Goal: Task Accomplishment & Management: Complete application form

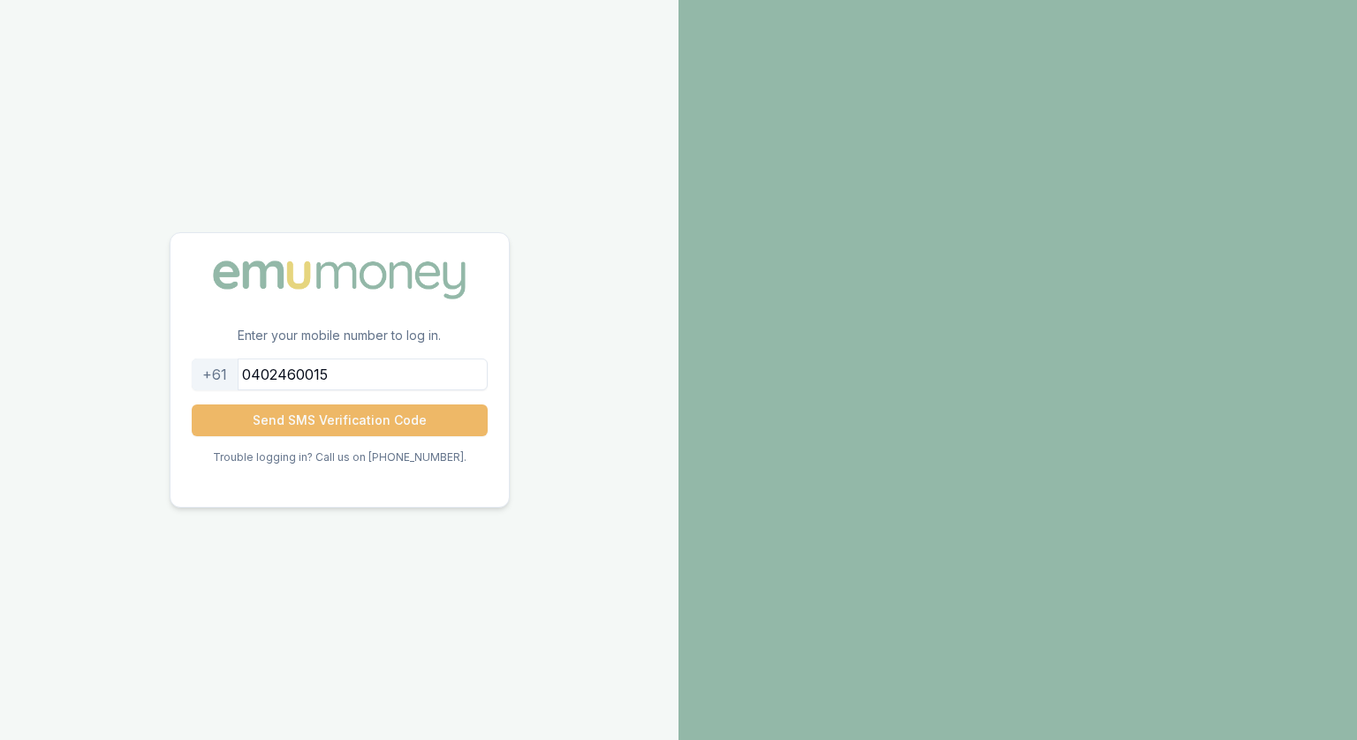
type input "0402460015"
click at [350, 416] on button "Send SMS Verification Code" at bounding box center [340, 421] width 296 height 32
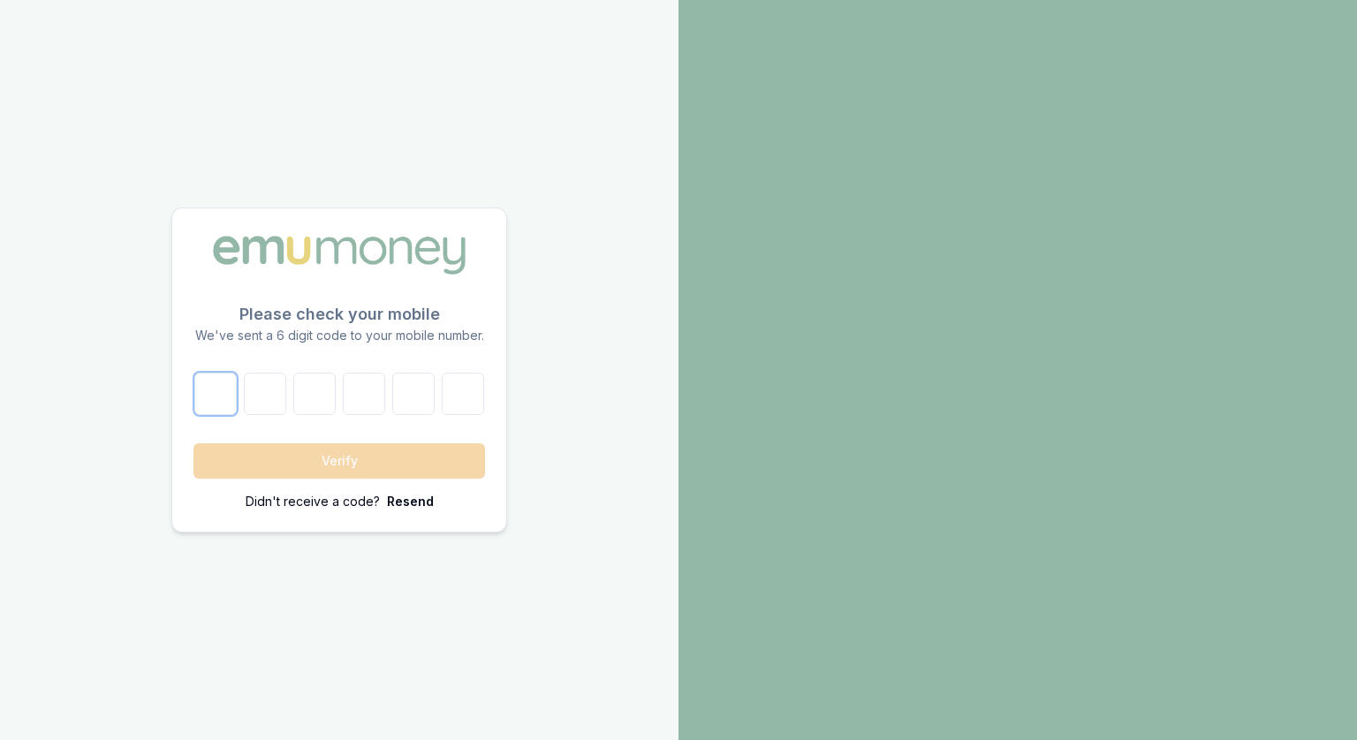
click at [216, 397] on input "number" at bounding box center [215, 394] width 42 height 42
type input "7"
type input "3"
type input "2"
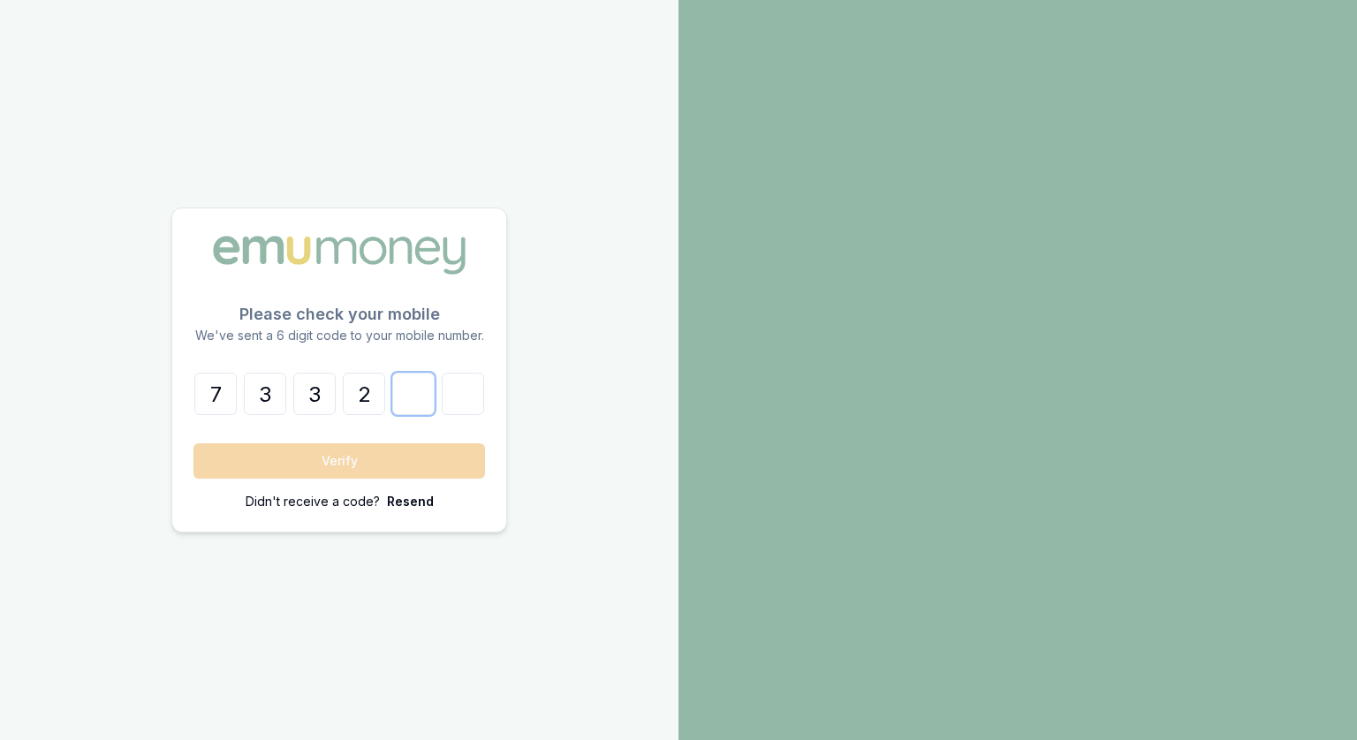
type input "5"
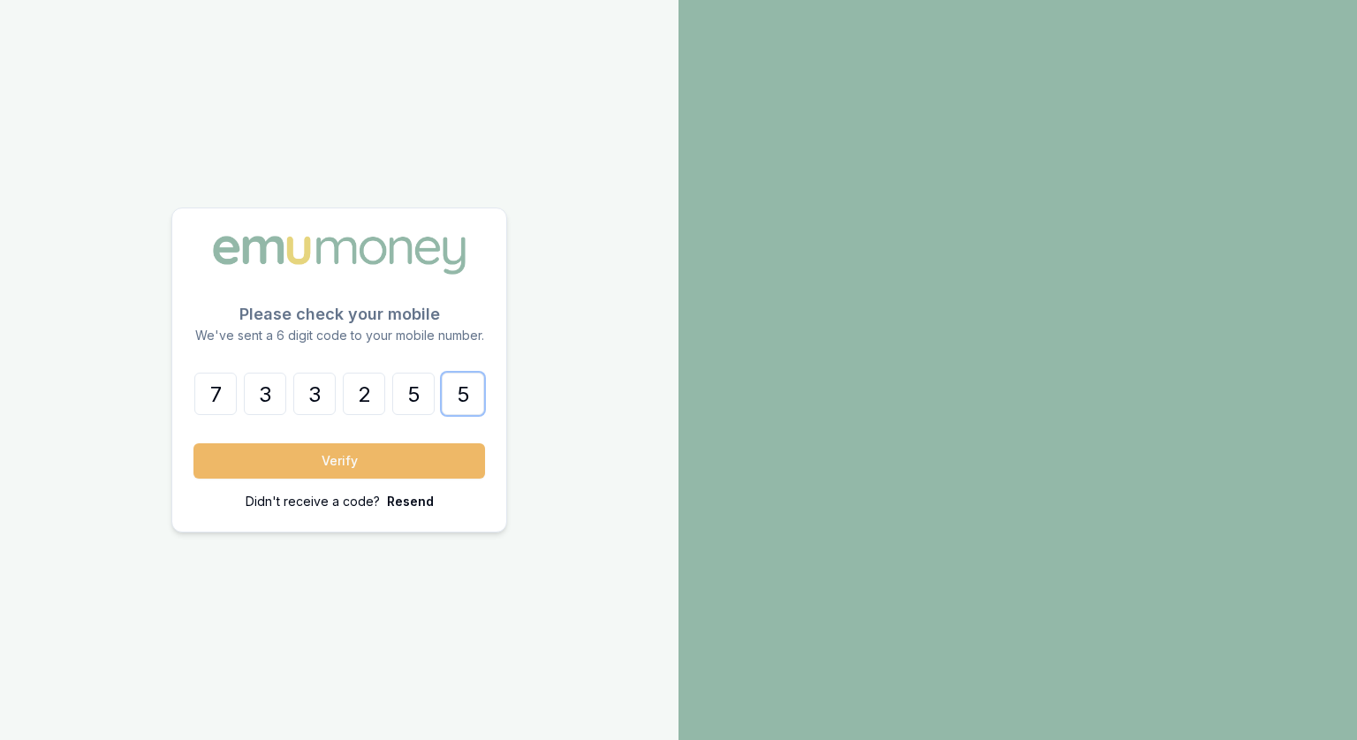
type input "5"
click at [285, 456] on button "Verify" at bounding box center [339, 461] width 292 height 35
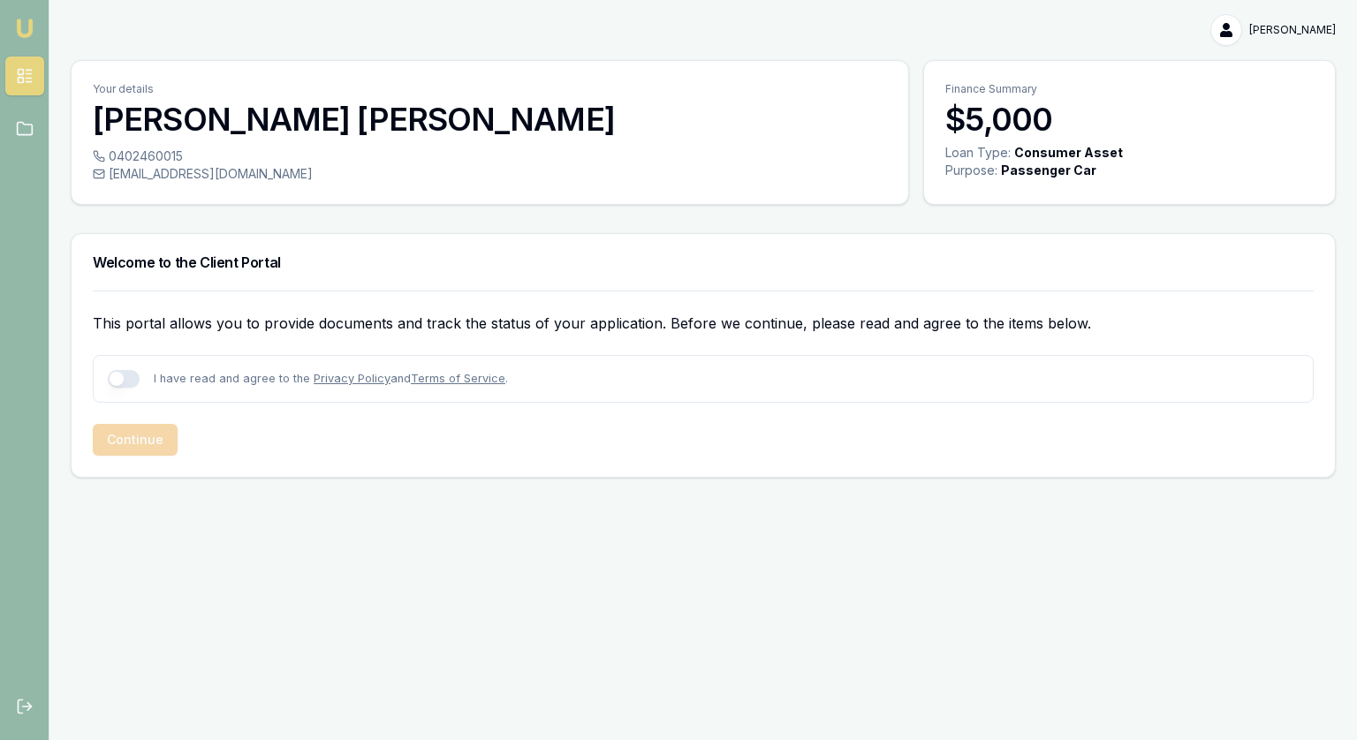
click at [117, 380] on button "button" at bounding box center [124, 379] width 32 height 18
checkbox input "true"
click at [124, 434] on button "Continue" at bounding box center [135, 440] width 85 height 32
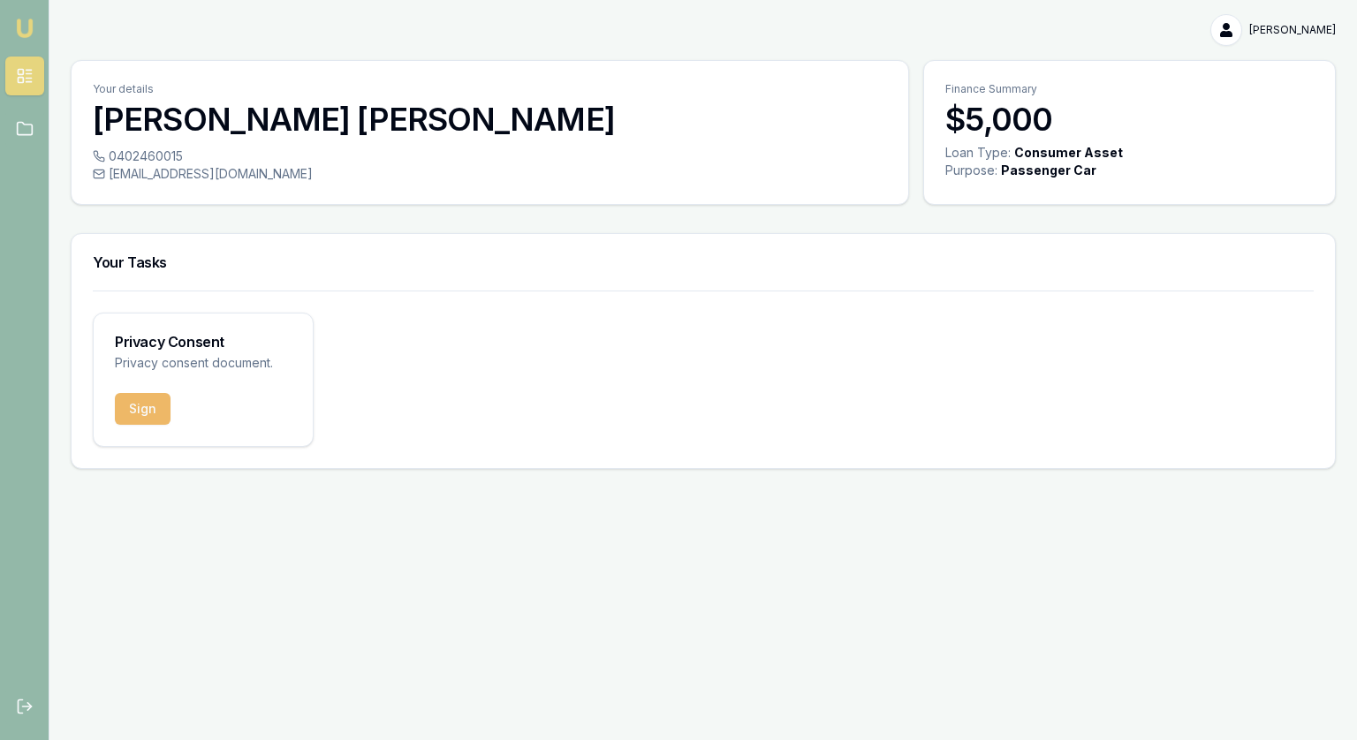
click at [134, 409] on button "Sign" at bounding box center [143, 409] width 56 height 32
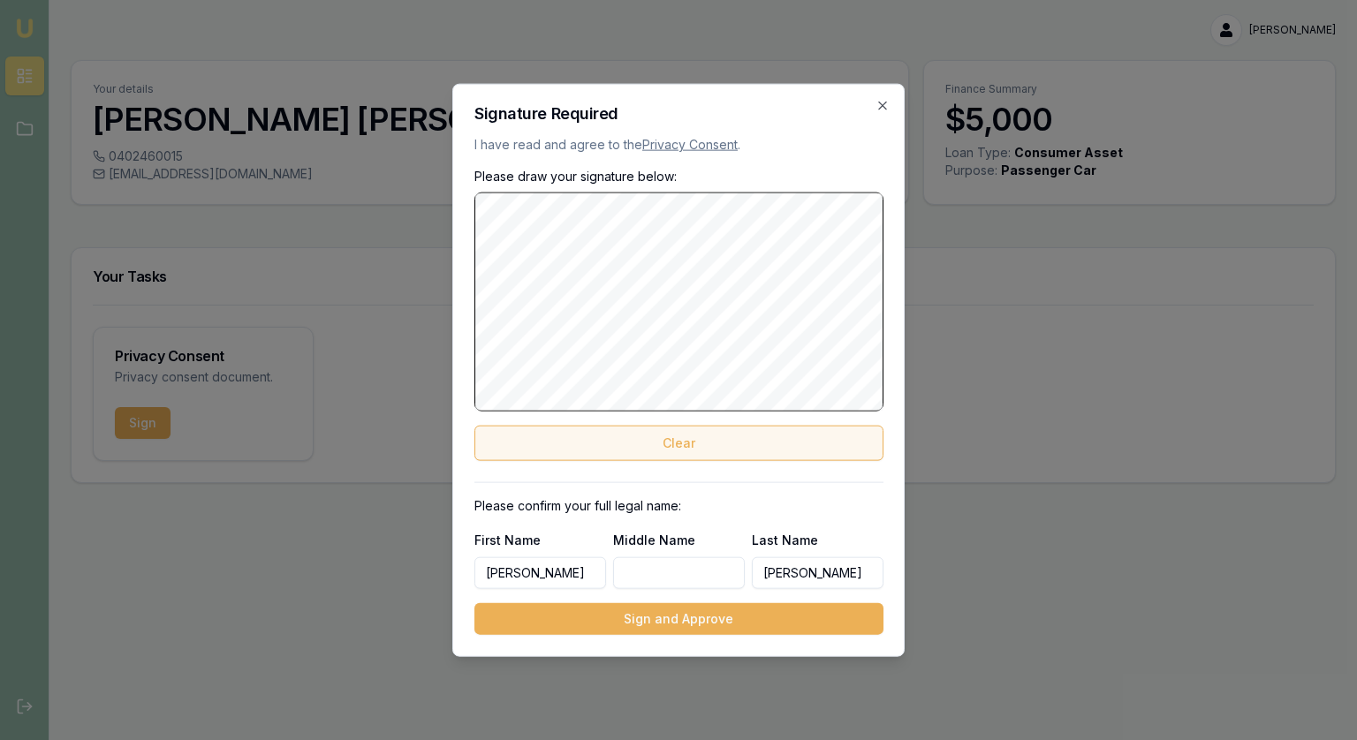
click at [682, 436] on button "Clear" at bounding box center [678, 442] width 409 height 35
click at [624, 582] on input "Middle Name" at bounding box center [679, 573] width 132 height 32
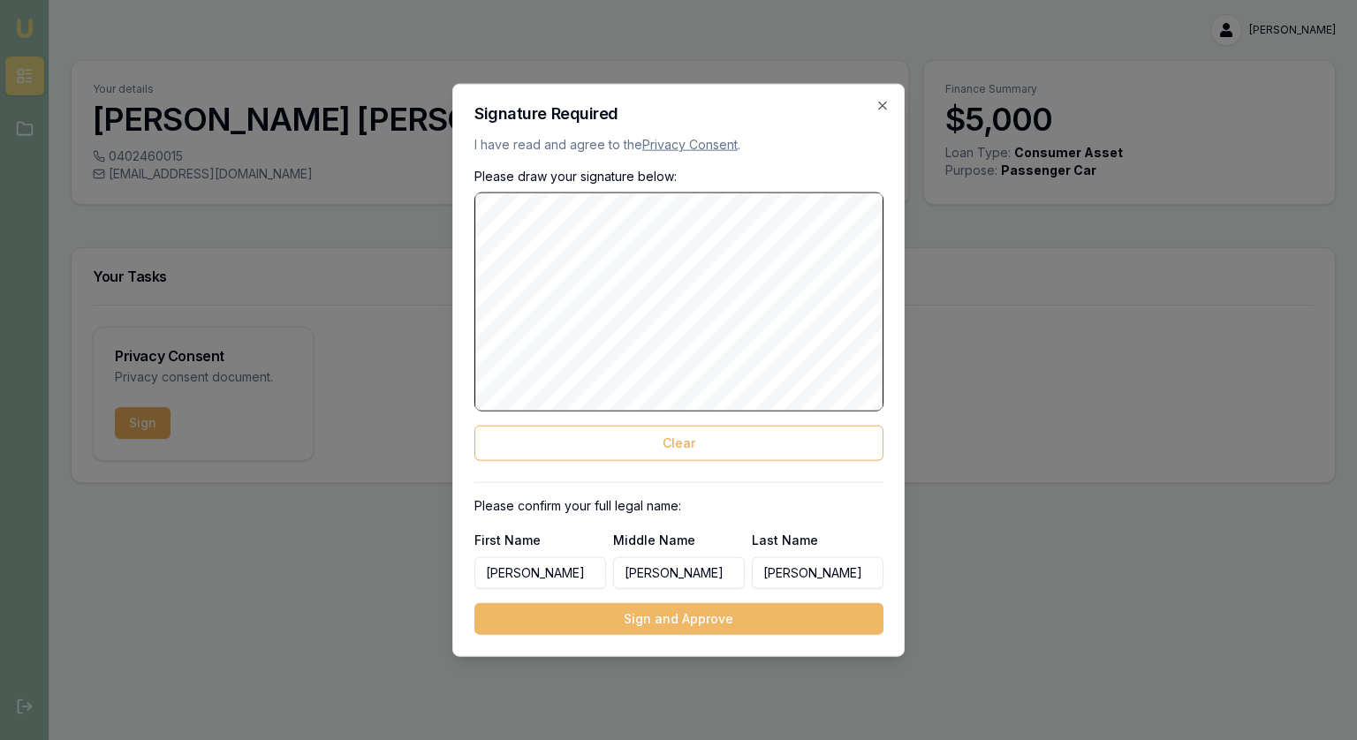
type input "[PERSON_NAME]"
click at [679, 612] on button "Sign and Approve" at bounding box center [678, 619] width 409 height 32
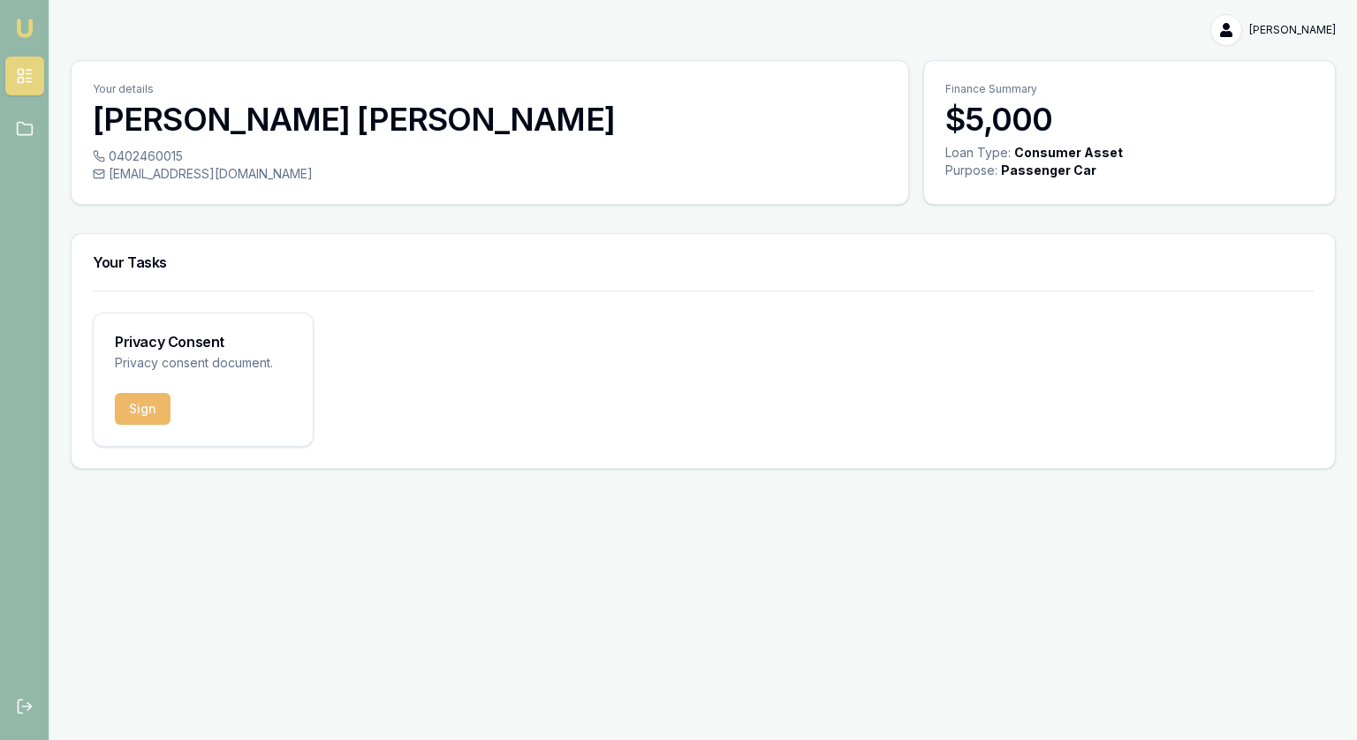
click at [145, 409] on button "Sign" at bounding box center [143, 409] width 56 height 32
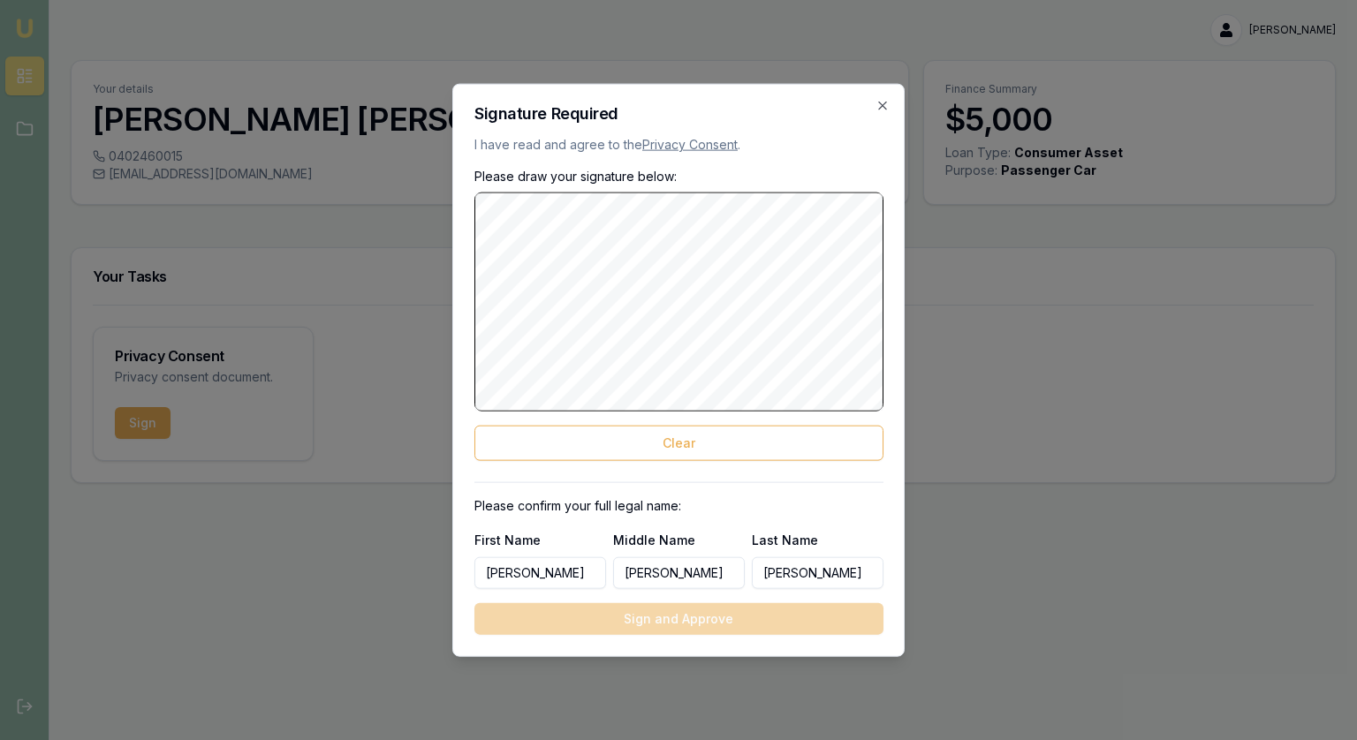
click at [893, 101] on div "Signature Required I have read and agree to the Privacy Consent . Please draw y…" at bounding box center [678, 370] width 452 height 573
click at [883, 108] on icon "button" at bounding box center [883, 106] width 14 height 14
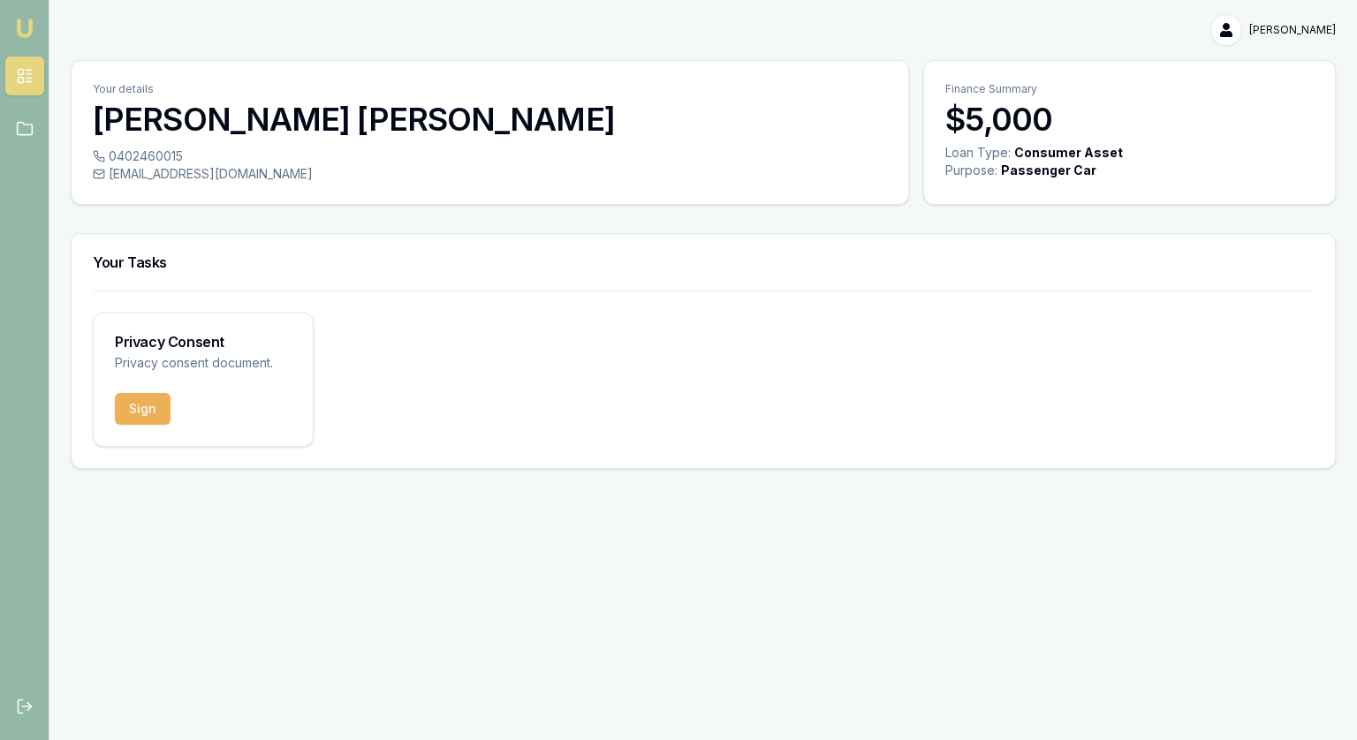
click at [19, 78] on rect at bounding box center [20, 80] width 5 height 5
click at [19, 133] on icon at bounding box center [25, 129] width 18 height 18
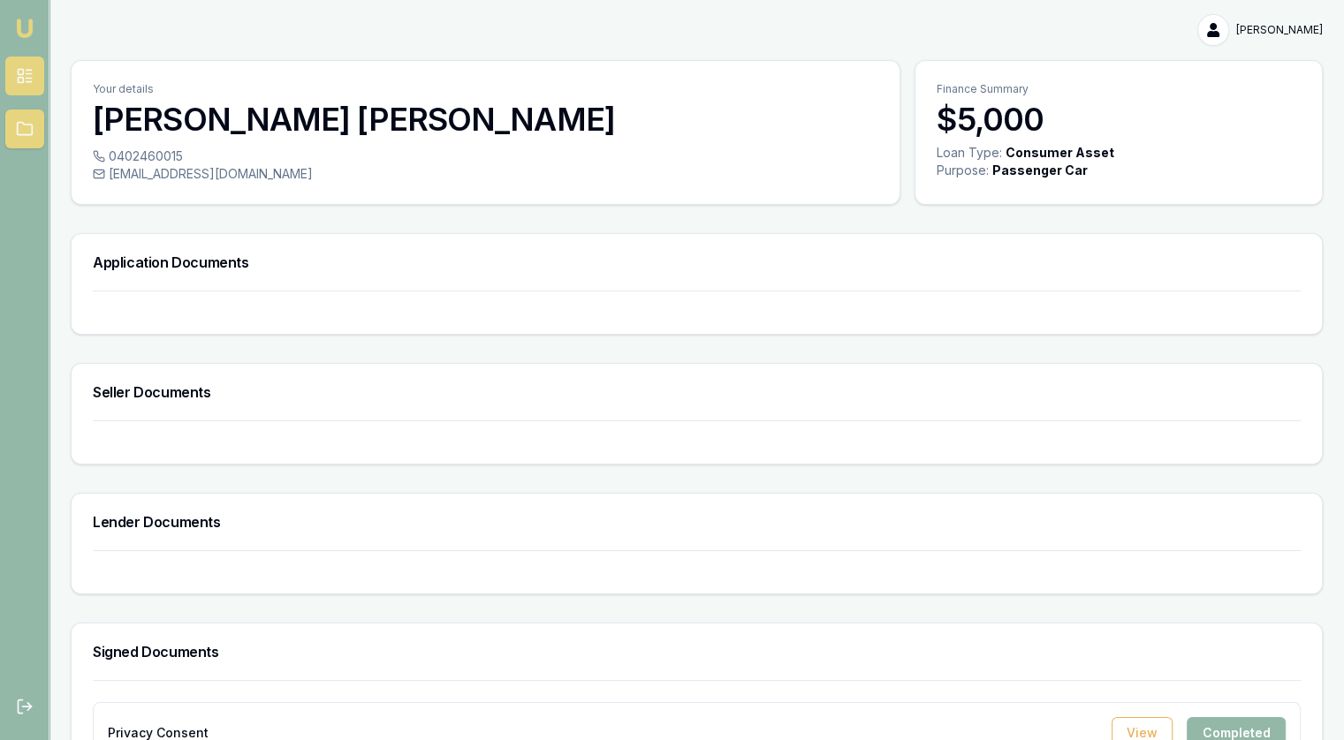
click at [21, 79] on icon at bounding box center [25, 76] width 18 height 18
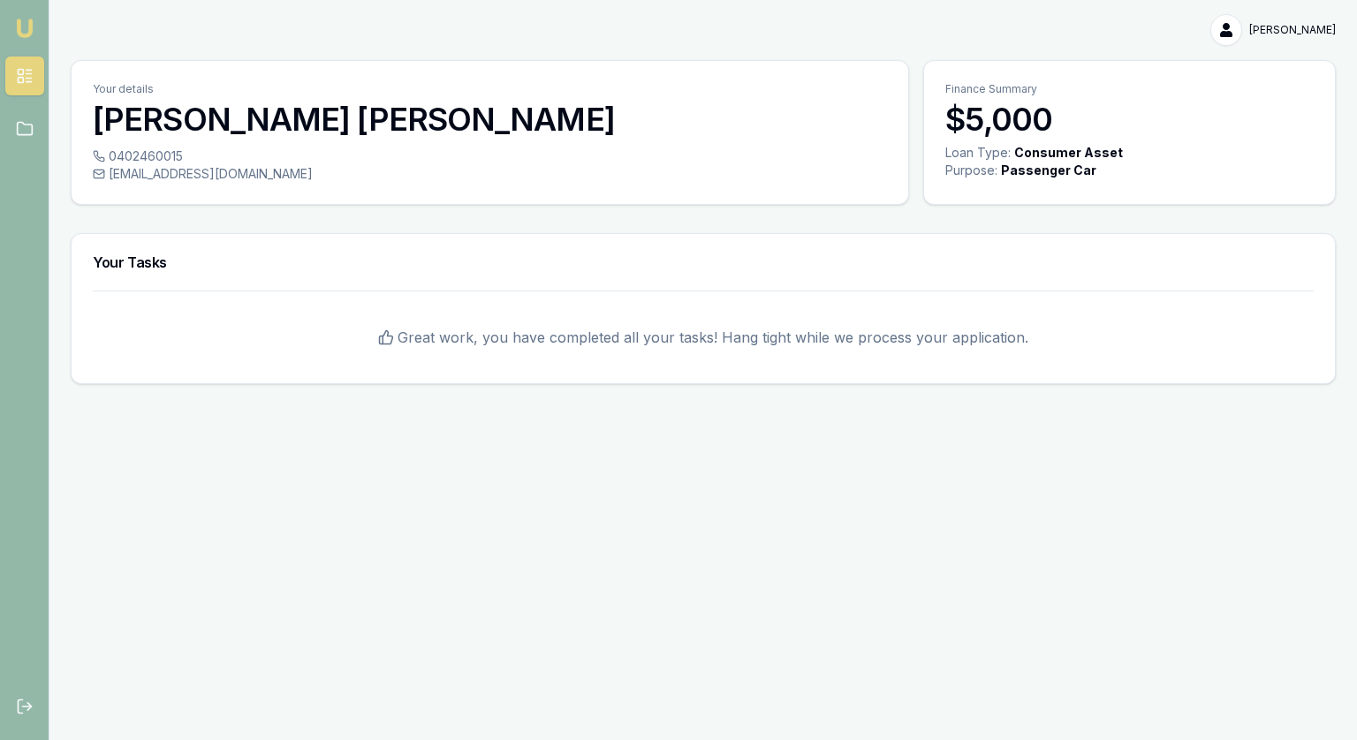
click at [23, 30] on img at bounding box center [24, 28] width 21 height 21
click at [19, 120] on icon at bounding box center [25, 129] width 18 height 18
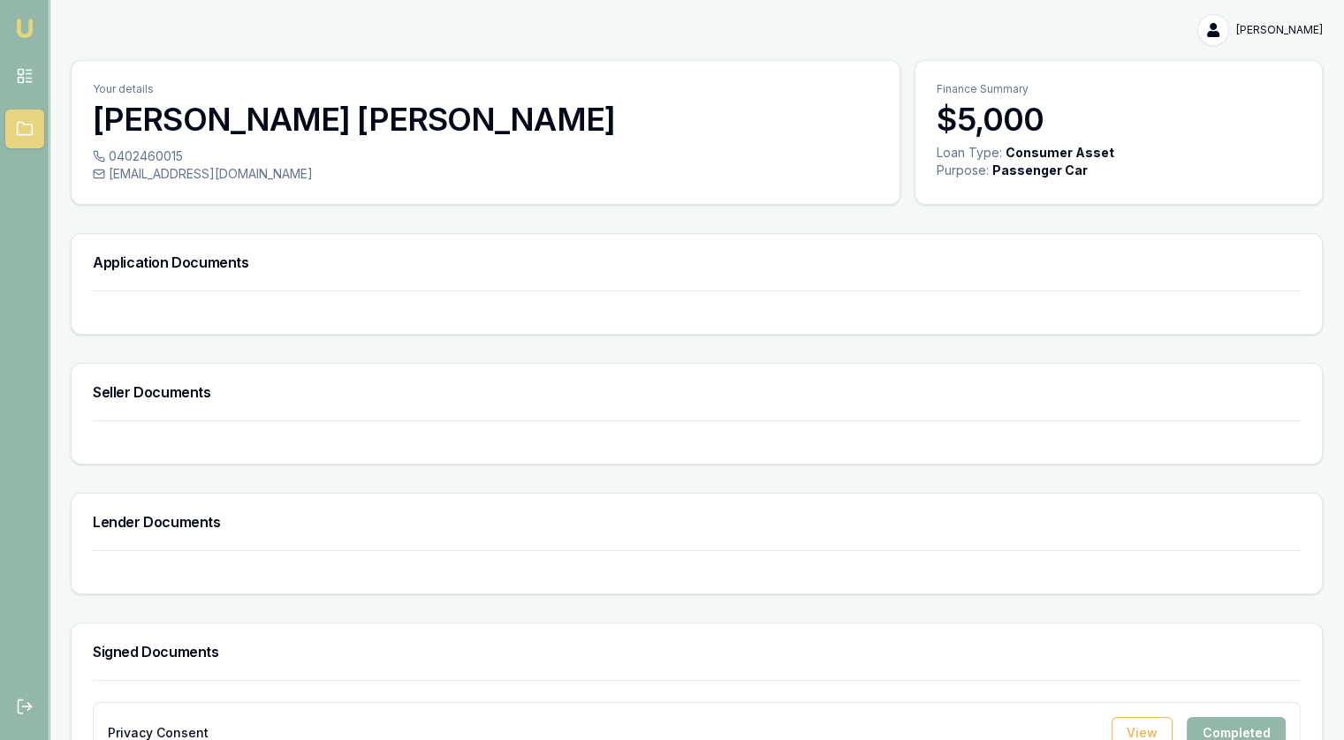
click at [14, 26] on img at bounding box center [24, 28] width 21 height 21
